Goal: Book appointment/travel/reservation

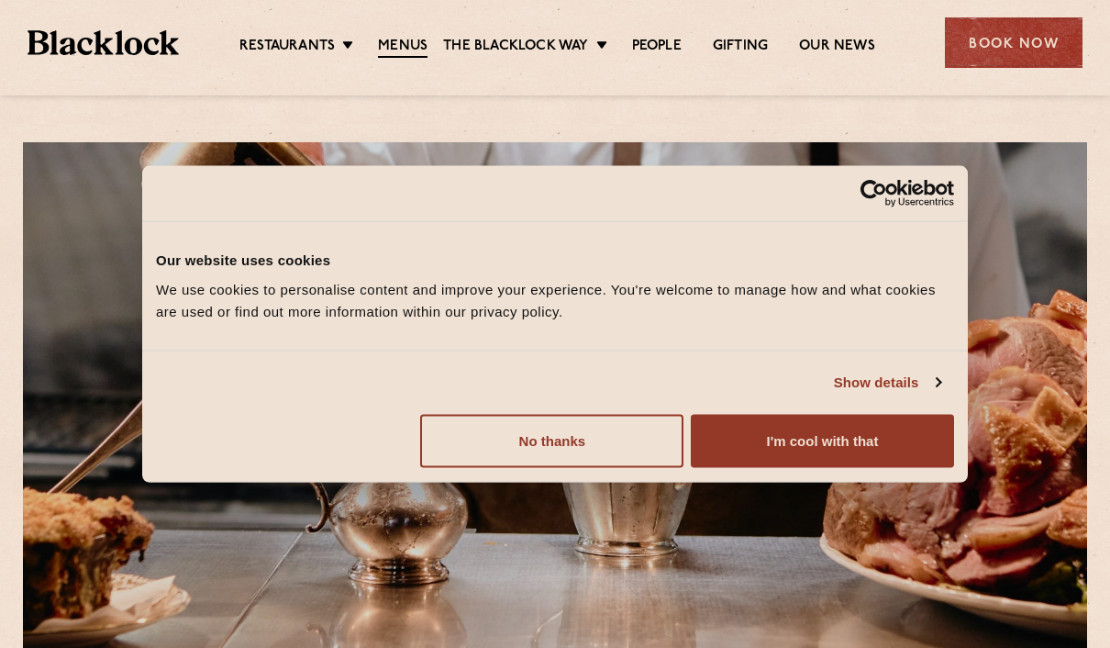
click at [908, 437] on button "I'm cool with that" at bounding box center [822, 440] width 263 height 53
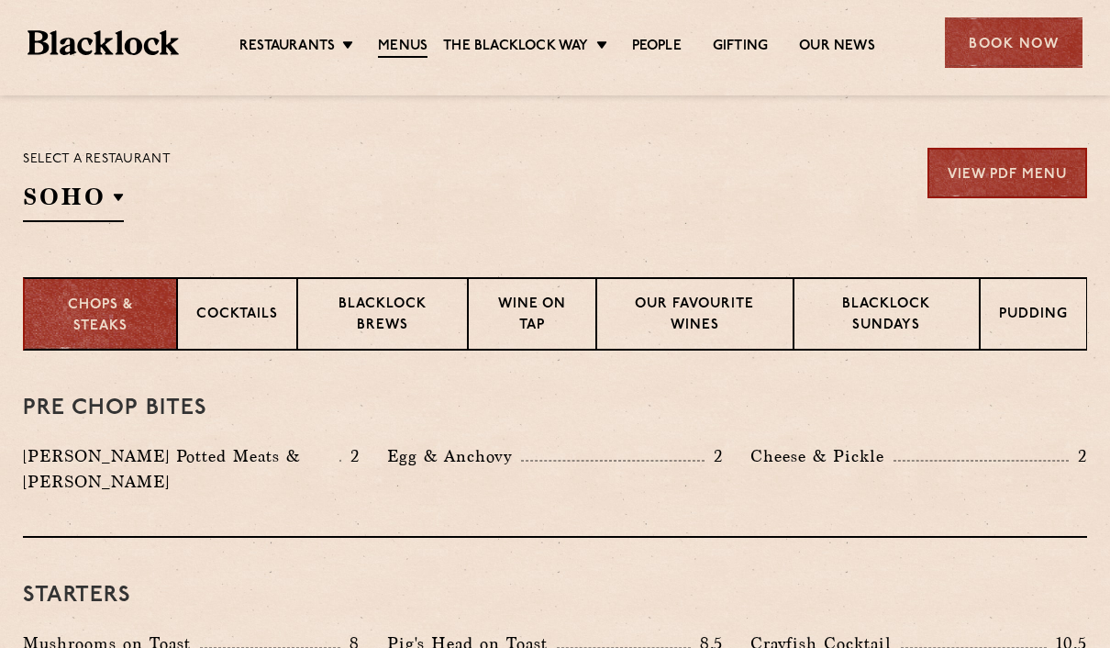
scroll to position [569, 0]
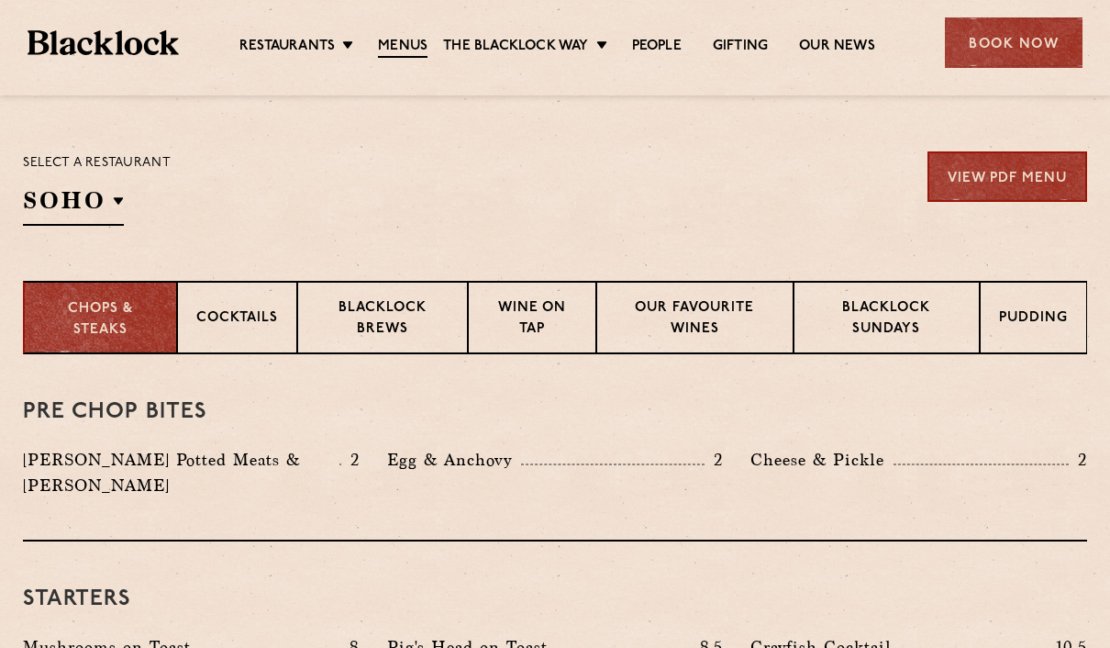
click at [217, 311] on p "Cocktails" at bounding box center [237, 319] width 82 height 23
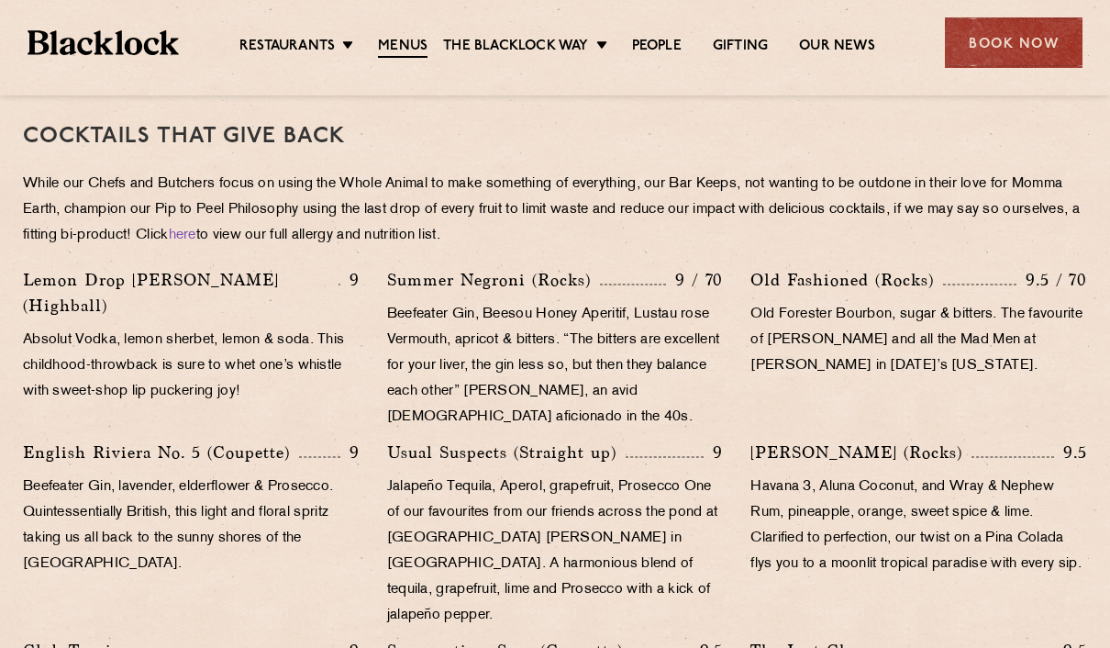
scroll to position [843, 0]
click at [0, 0] on link "Butcher Price [DATE]" at bounding box center [0, 0] width 0 height 0
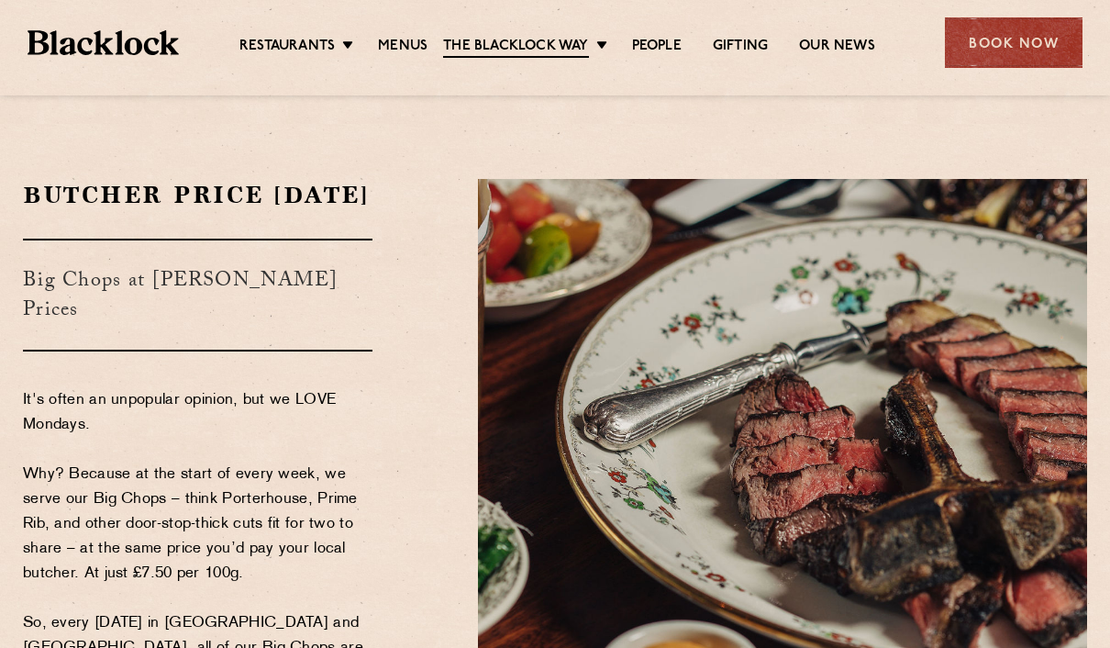
click at [0, 0] on li "[PERSON_NAME] Cuts" at bounding box center [0, 0] width 0 height 0
click at [0, 0] on link "Pre & Post Theatre" at bounding box center [0, 0] width 0 height 0
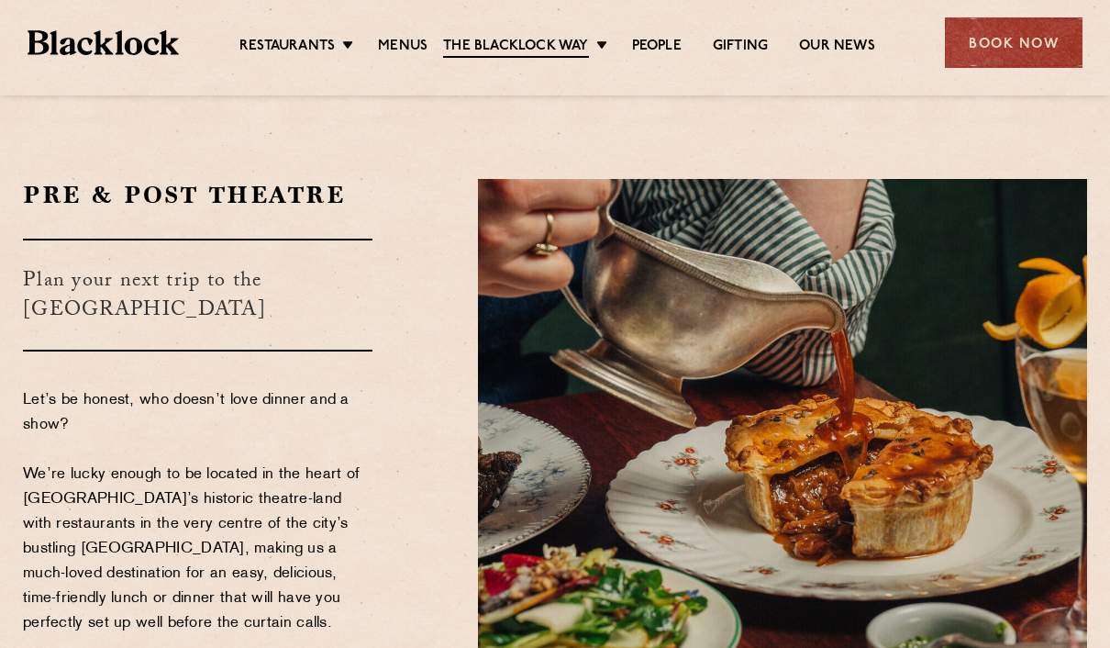
click at [0, 0] on link "[PERSON_NAME] Cuts" at bounding box center [0, 0] width 0 height 0
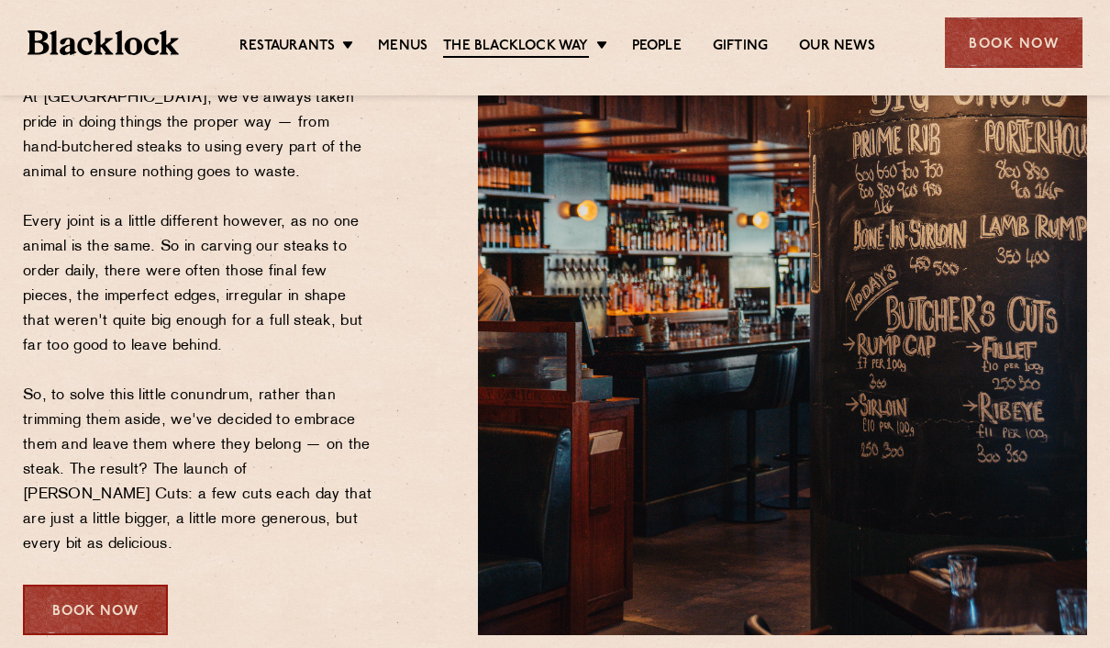
scroll to position [686, 0]
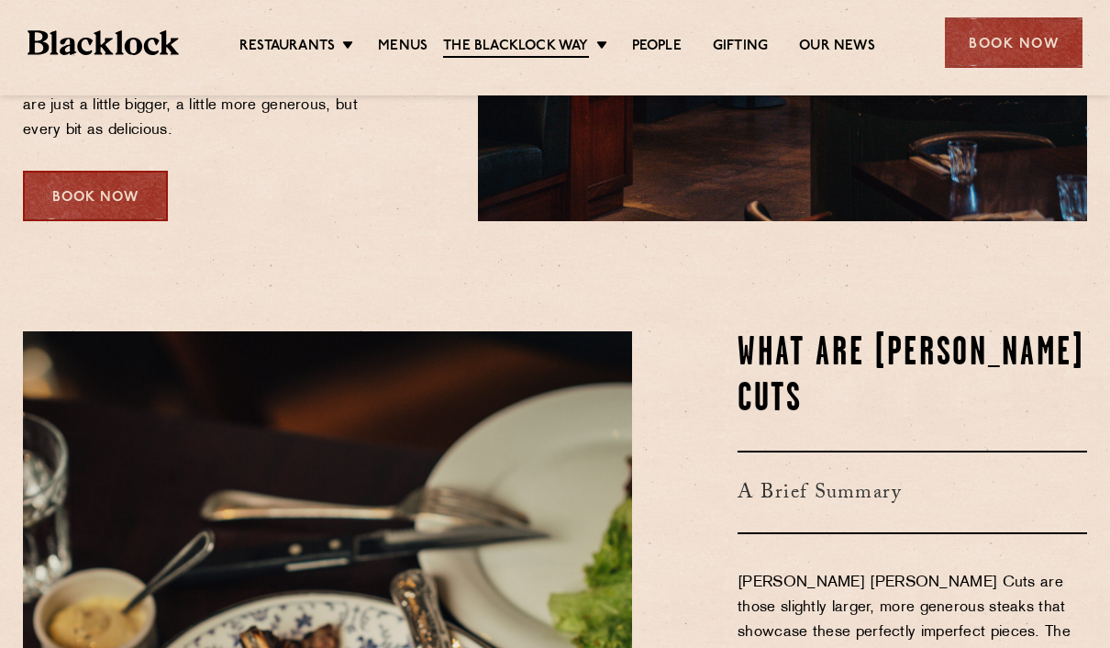
click at [80, 184] on div "Book Now" at bounding box center [95, 196] width 145 height 50
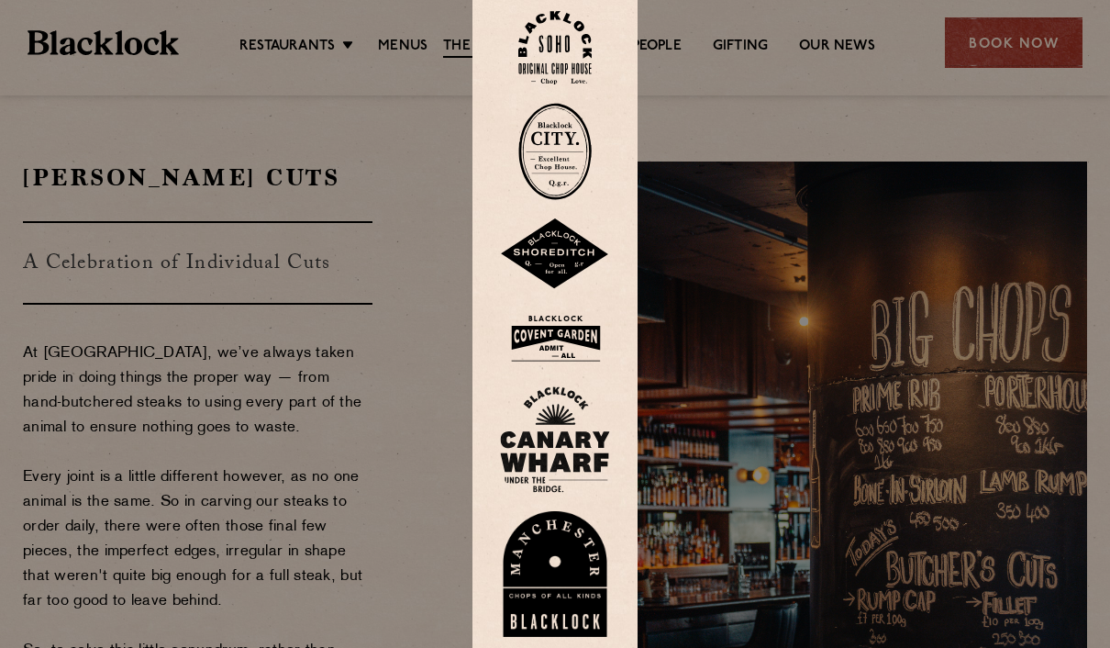
scroll to position [0, 0]
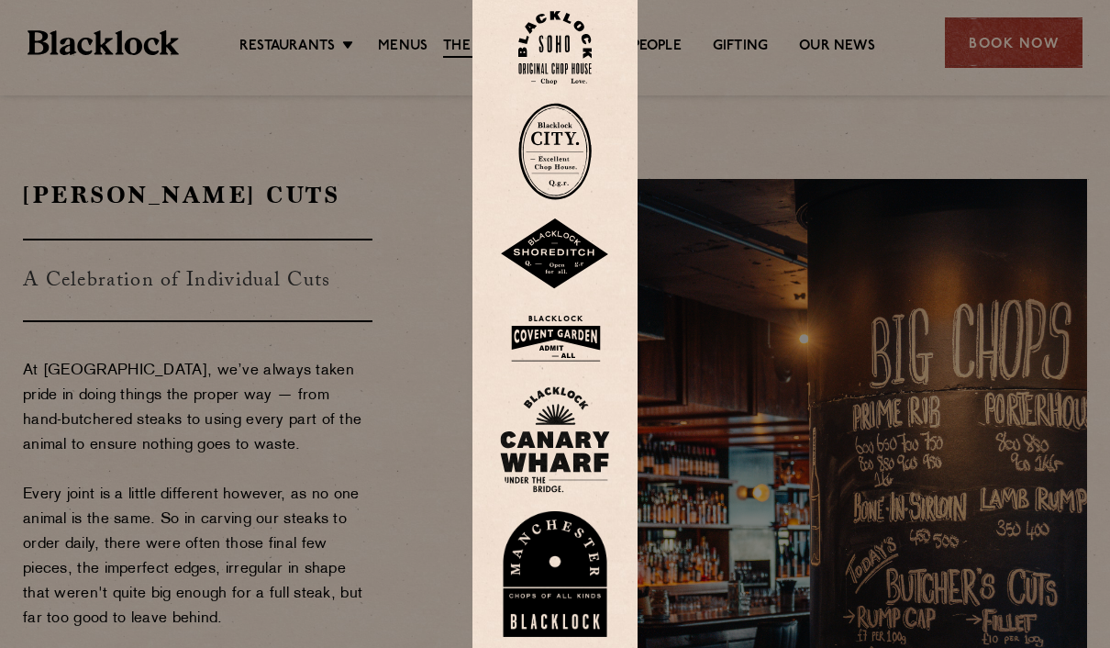
click at [538, 85] on img at bounding box center [554, 48] width 73 height 74
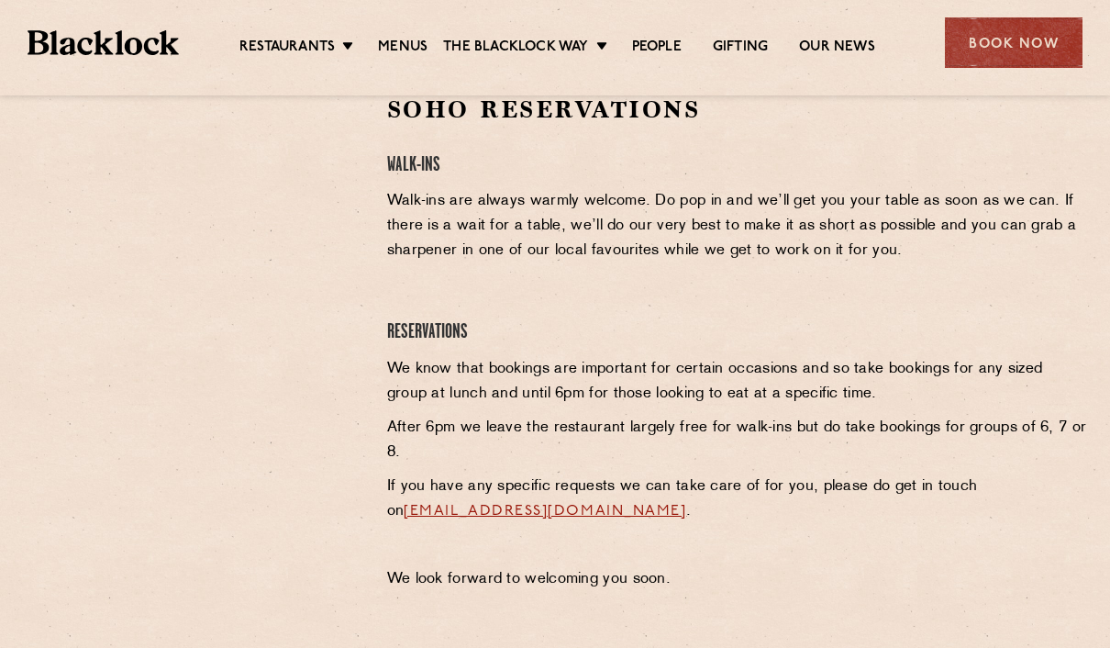
scroll to position [621, 0]
